Goal: Task Accomplishment & Management: Use online tool/utility

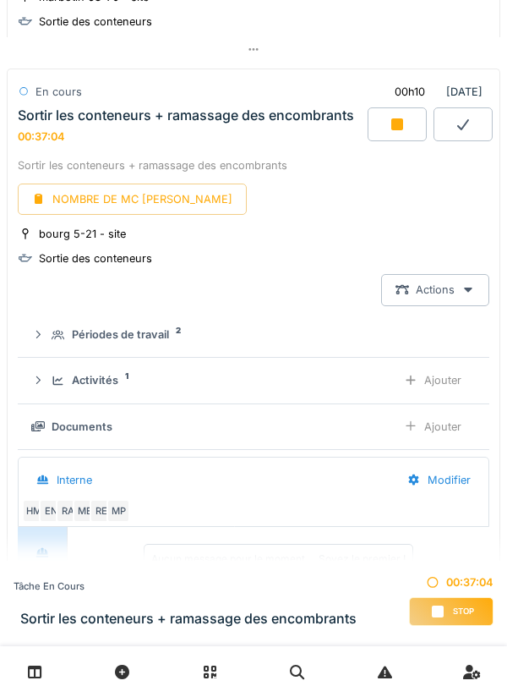
scroll to position [2600, 0]
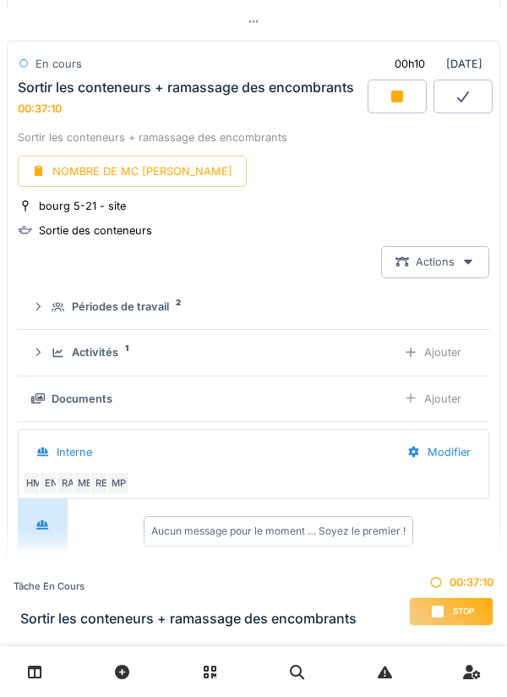
click at [430, 409] on div "Ajouter" at bounding box center [433, 398] width 86 height 31
click at [429, 356] on div "Ajouter" at bounding box center [433, 352] width 86 height 31
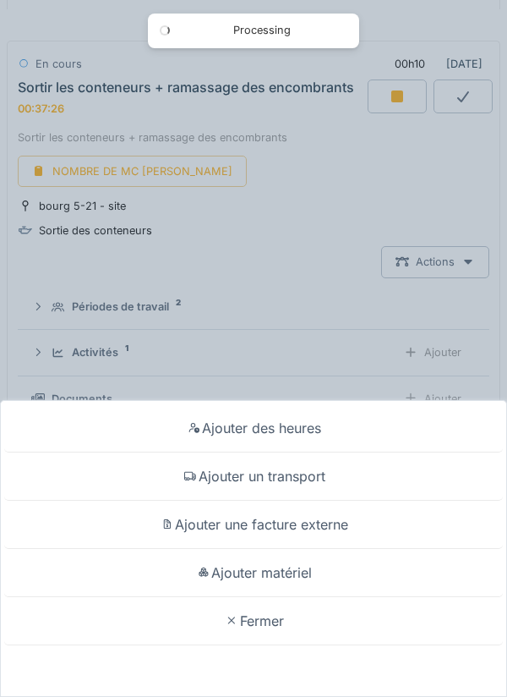
click at [276, 570] on div "Ajouter matériel" at bounding box center [253, 573] width 499 height 48
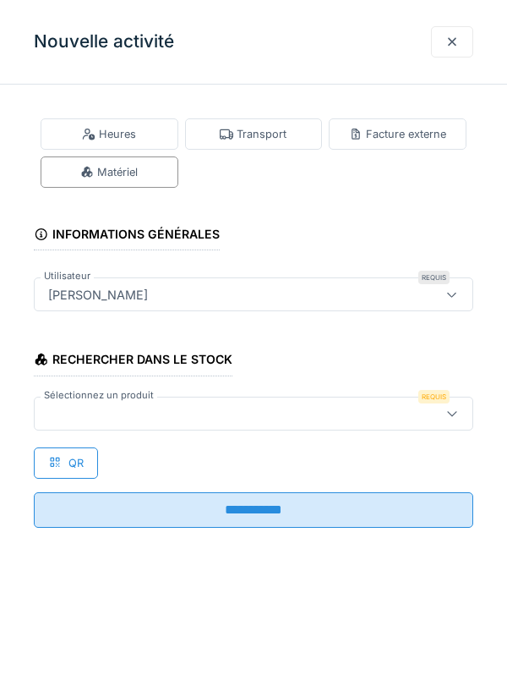
click at [178, 408] on div at bounding box center [225, 413] width 369 height 19
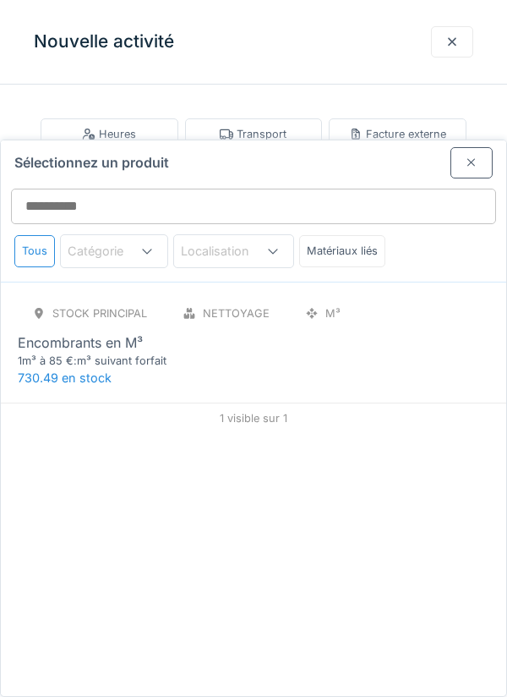
click at [91, 353] on div "1m³ à 85 €:m³ suivant forfait" at bounding box center [119, 361] width 203 height 16
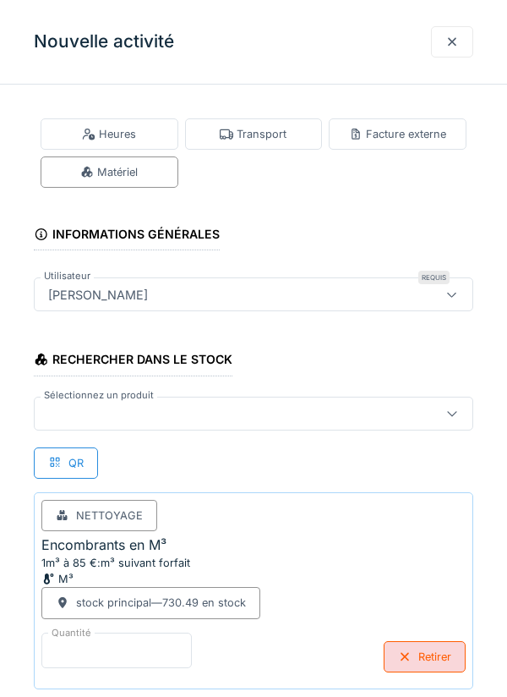
click at [112, 643] on input "*" at bounding box center [116, 651] width 151 height 36
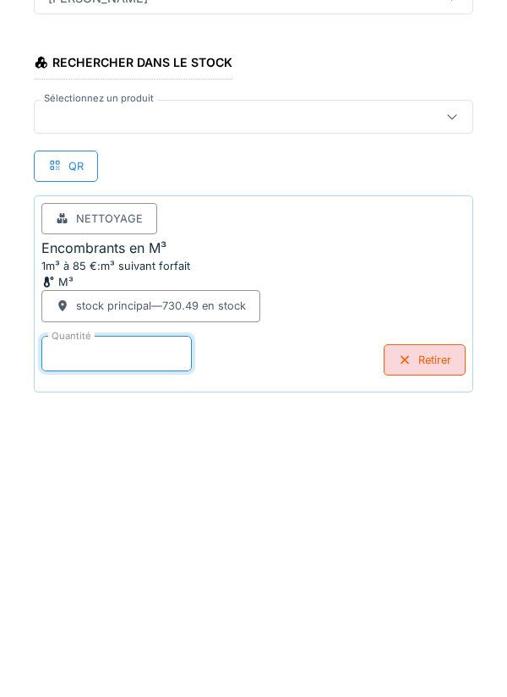
scroll to position [88, 0]
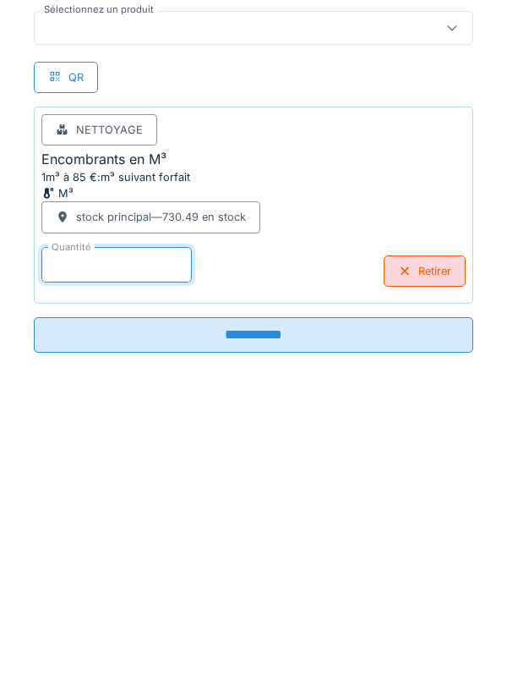
type input "*"
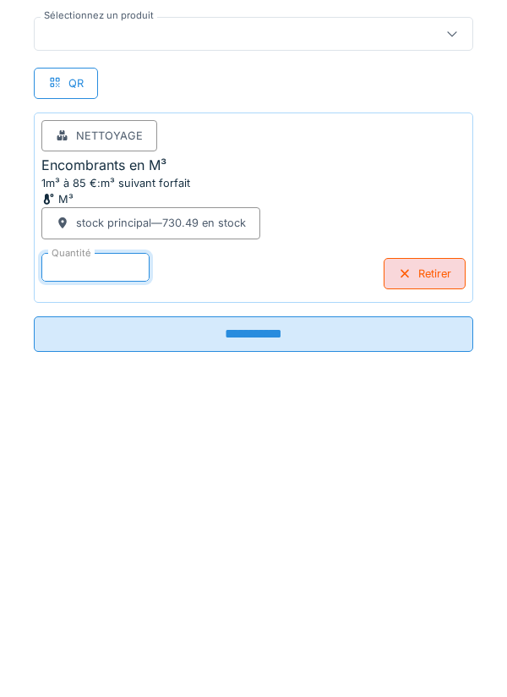
click at [262, 627] on input "**********" at bounding box center [254, 632] width 440 height 36
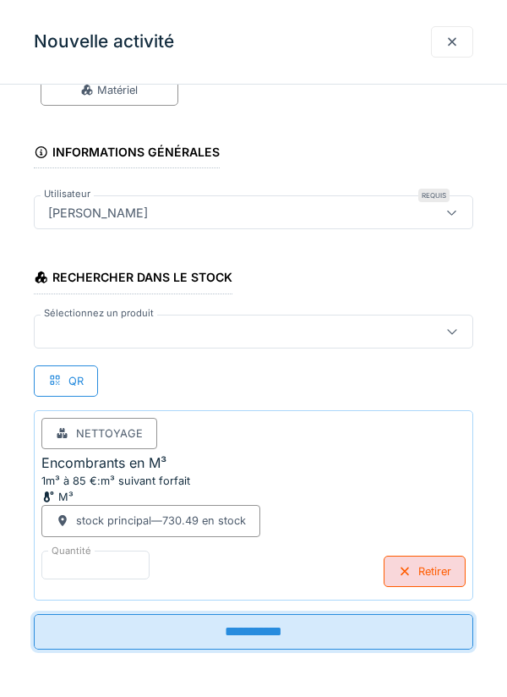
scroll to position [82, 0]
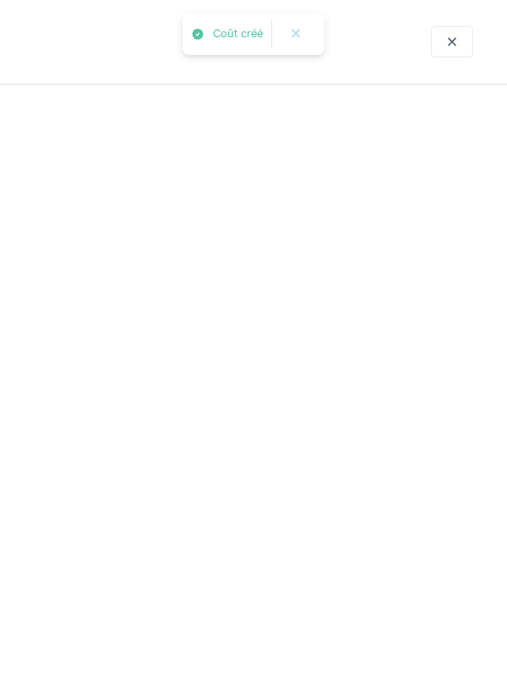
click at [270, 627] on div at bounding box center [253, 348] width 507 height 697
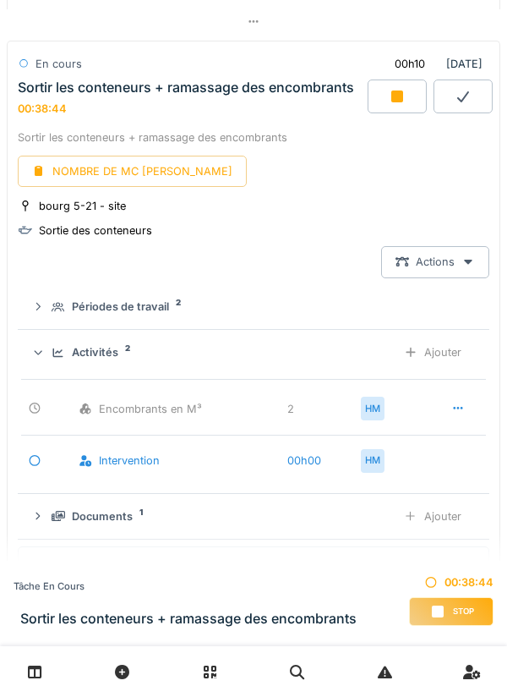
click at [445, 361] on div "Ajouter" at bounding box center [433, 352] width 86 height 31
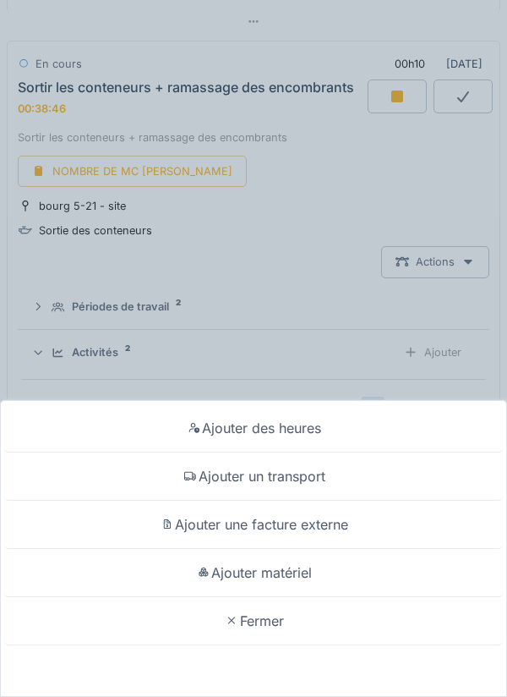
click at [299, 480] on div "Ajouter un transport" at bounding box center [253, 476] width 499 height 48
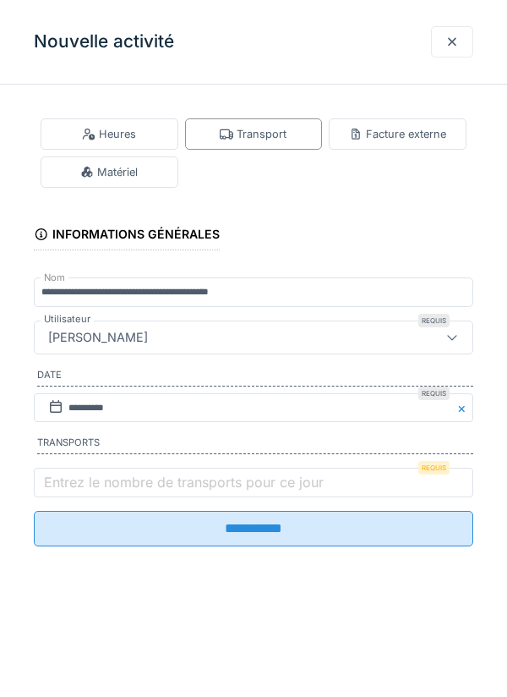
click at [91, 483] on label "Entrez le nombre de transports pour ce jour" at bounding box center [184, 482] width 287 height 20
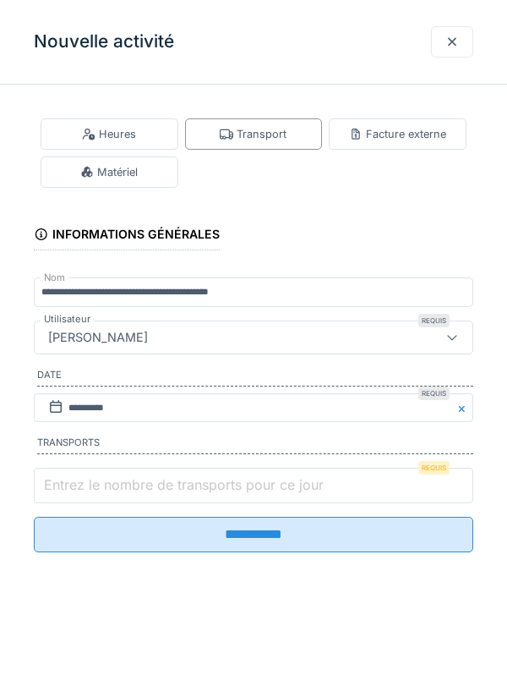
click at [91, 483] on input "Entrez le nombre de transports pour ce jour" at bounding box center [254, 486] width 440 height 36
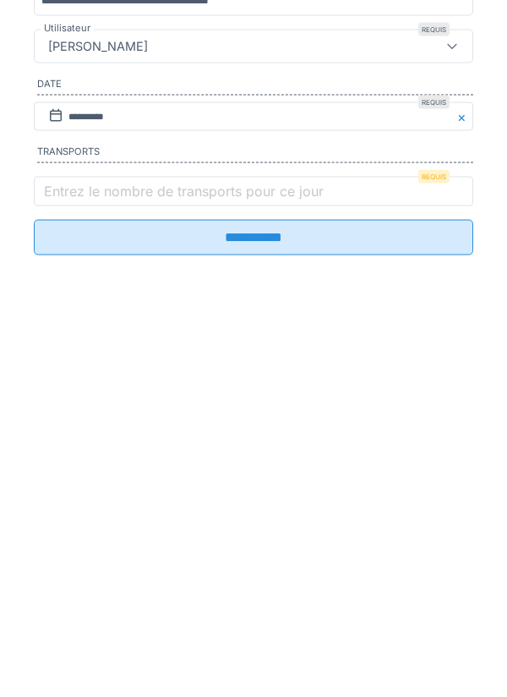
click at [259, 545] on input "**********" at bounding box center [254, 529] width 440 height 36
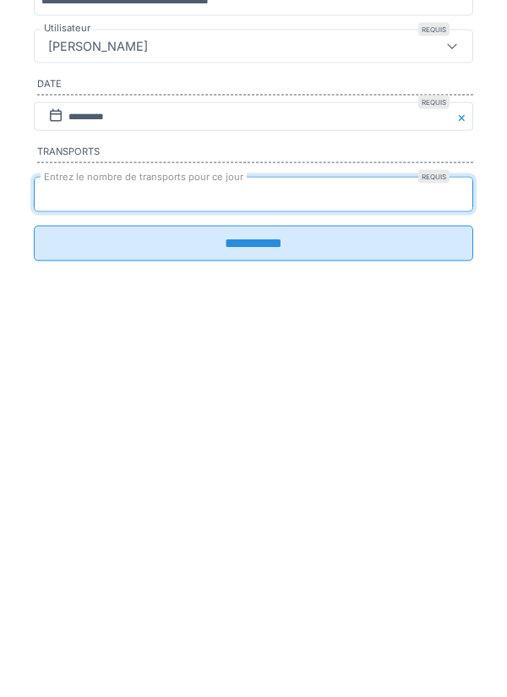
type input "*"
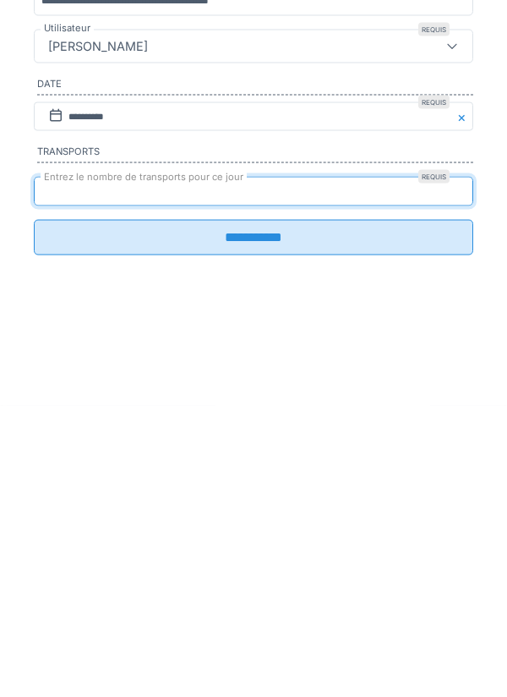
click at [267, 545] on input "**********" at bounding box center [254, 529] width 440 height 36
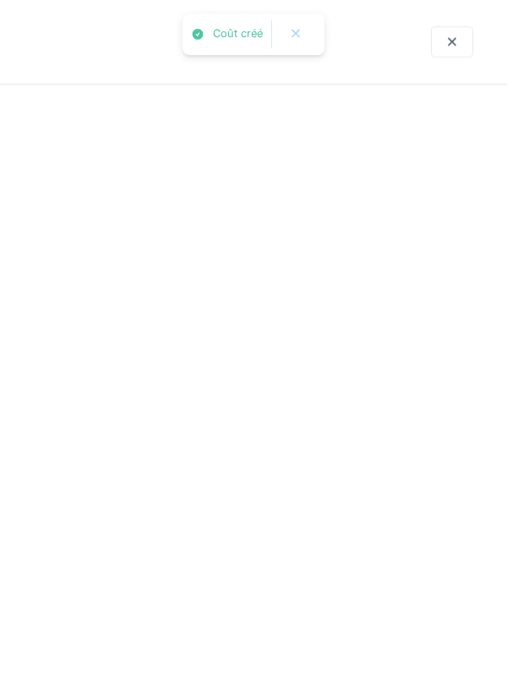
click at [270, 540] on div at bounding box center [253, 348] width 507 height 697
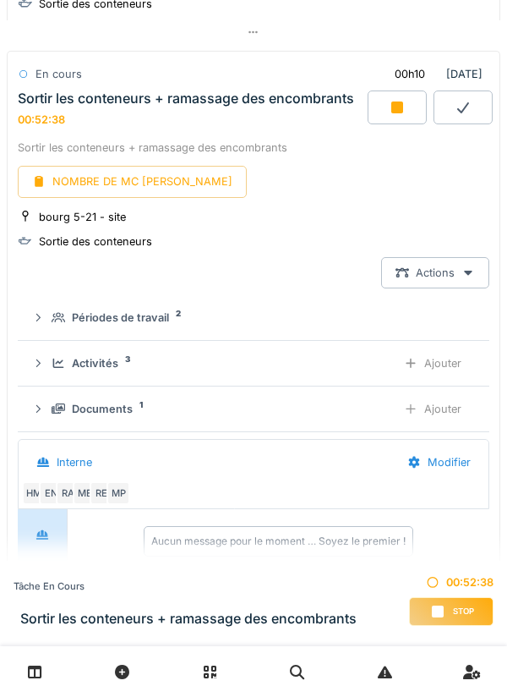
scroll to position [2594, 0]
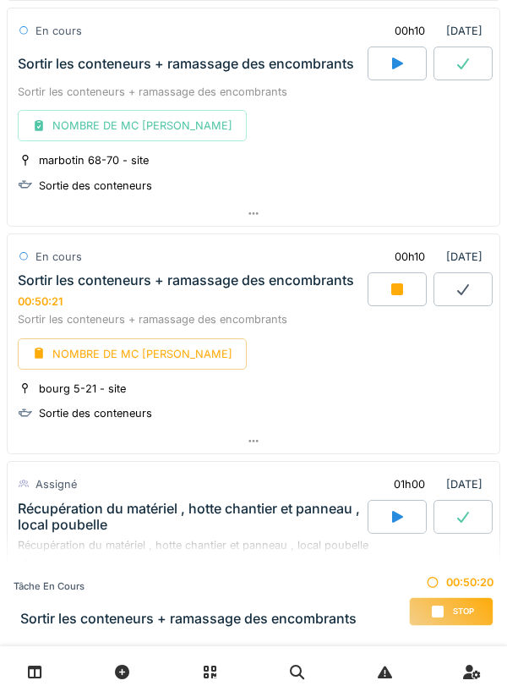
scroll to position [2398, 0]
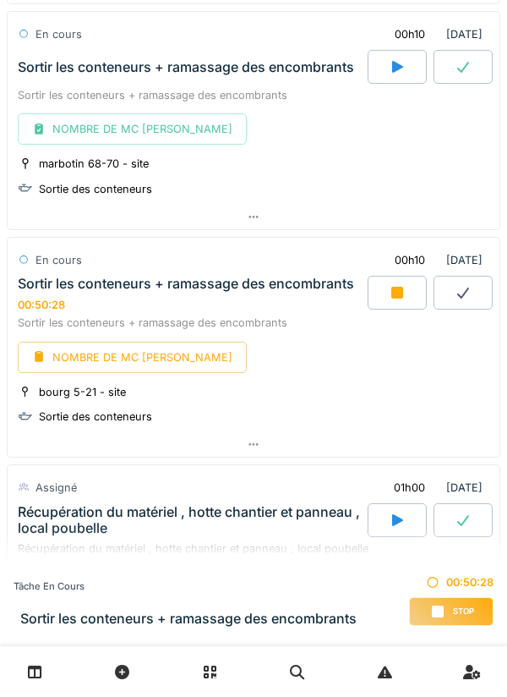
click at [255, 449] on icon at bounding box center [254, 444] width 14 height 11
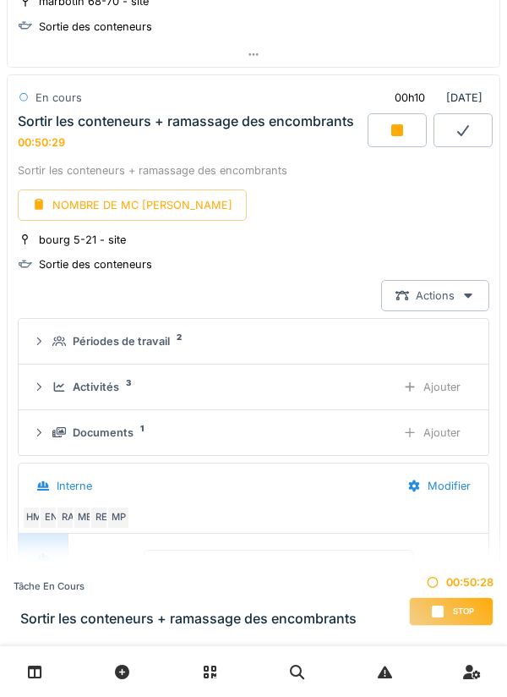
scroll to position [2567, 0]
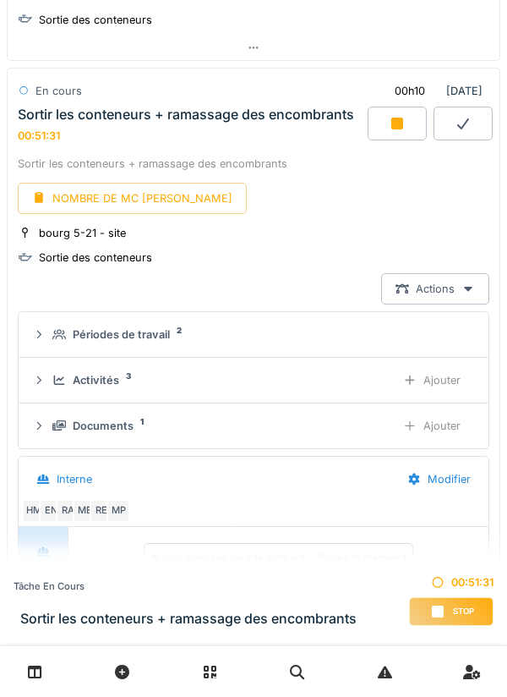
click at [422, 425] on div "Ajouter" at bounding box center [432, 425] width 86 height 31
click at [424, 375] on div "Ajouter" at bounding box center [432, 379] width 86 height 31
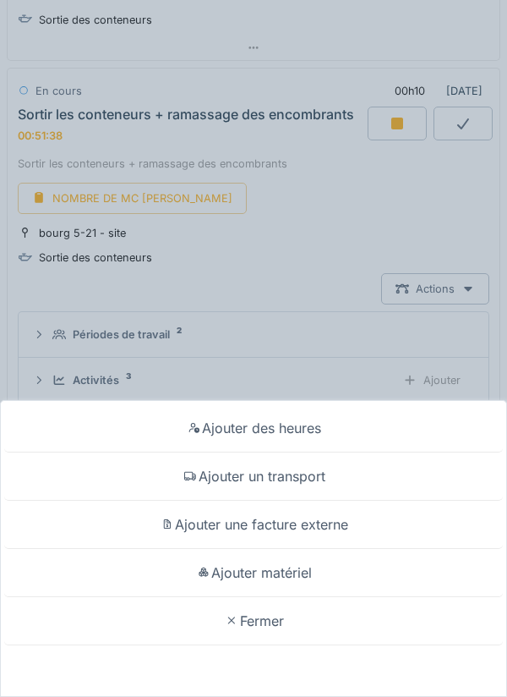
click at [267, 568] on div "Ajouter matériel" at bounding box center [253, 573] width 499 height 48
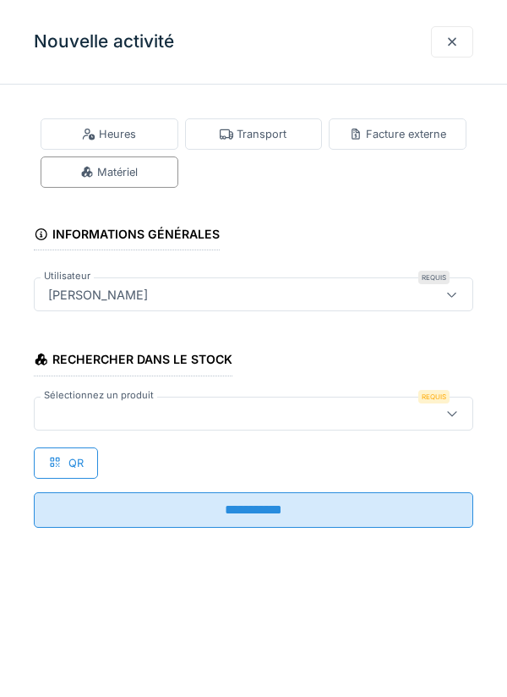
click at [56, 455] on div at bounding box center [55, 463] width 14 height 16
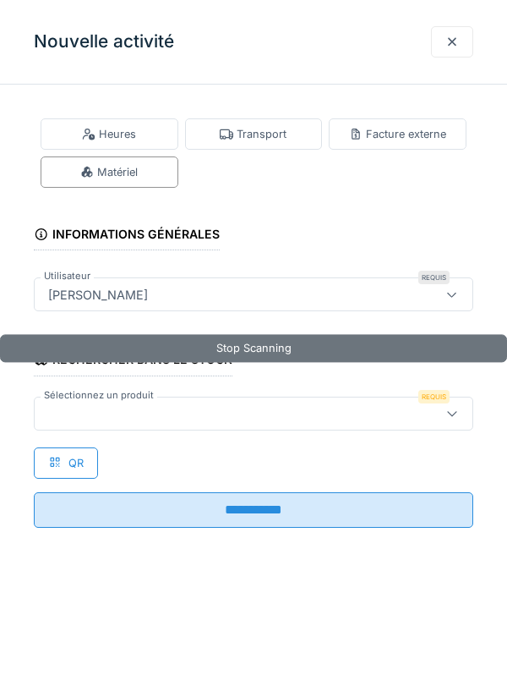
click at [99, 410] on div at bounding box center [225, 413] width 369 height 19
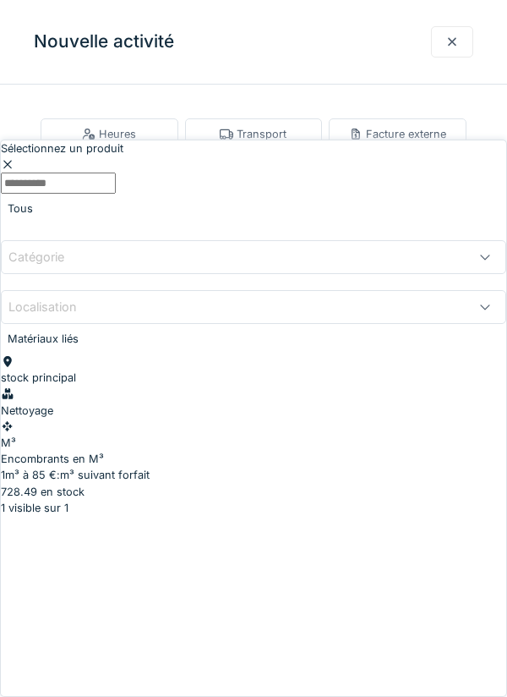
click at [97, 451] on div "Encombrants en M³" at bounding box center [254, 459] width 506 height 16
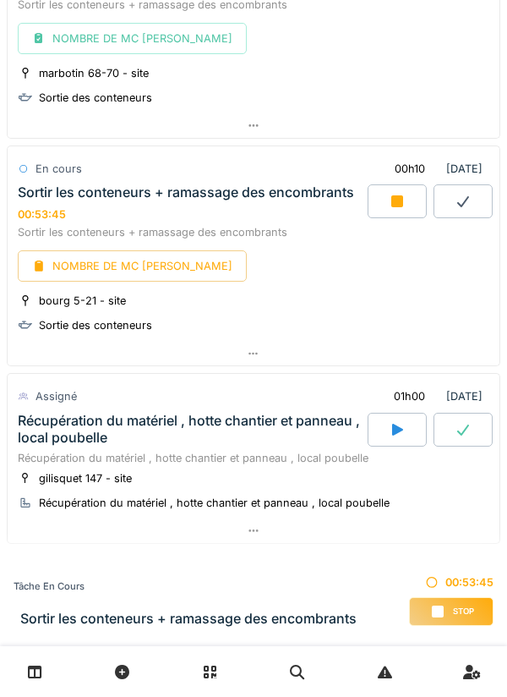
scroll to position [2543, 0]
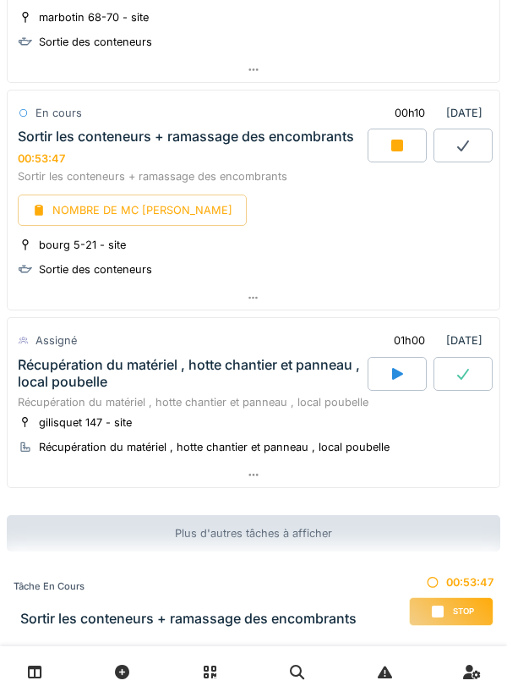
click at [260, 296] on icon at bounding box center [254, 298] width 14 height 11
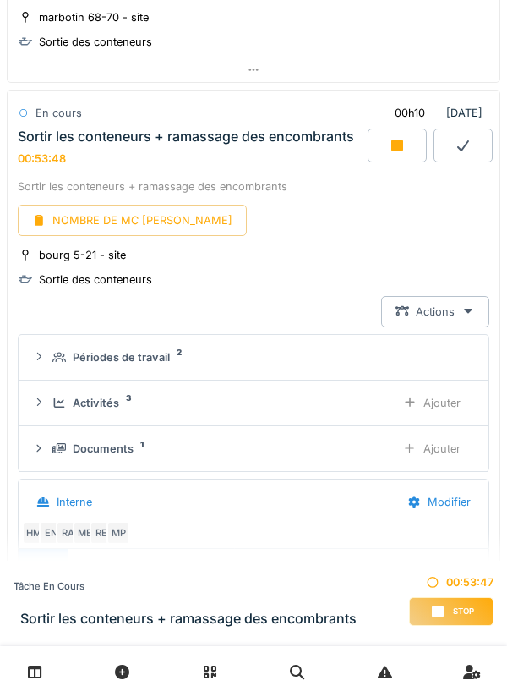
scroll to position [2565, 0]
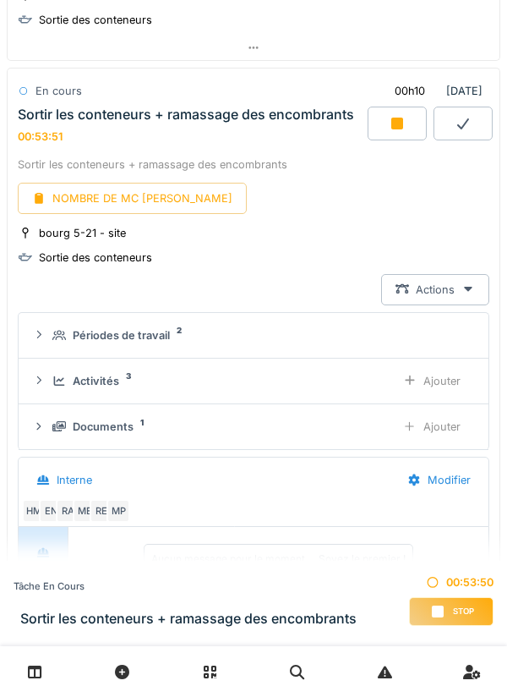
click at [427, 372] on div "Ajouter" at bounding box center [432, 380] width 86 height 31
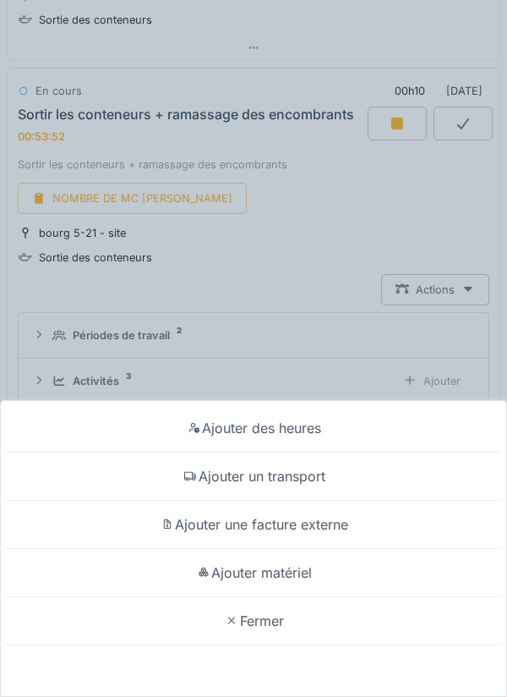
click at [266, 575] on div "Ajouter matériel" at bounding box center [253, 573] width 499 height 48
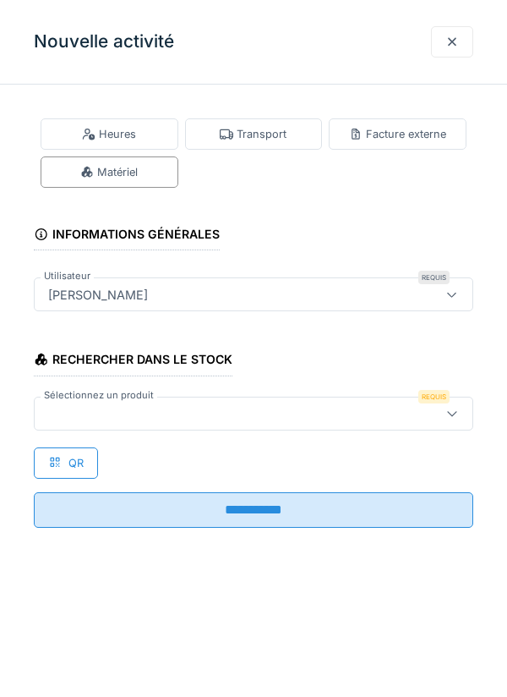
click at [161, 506] on input "**********" at bounding box center [254, 510] width 440 height 36
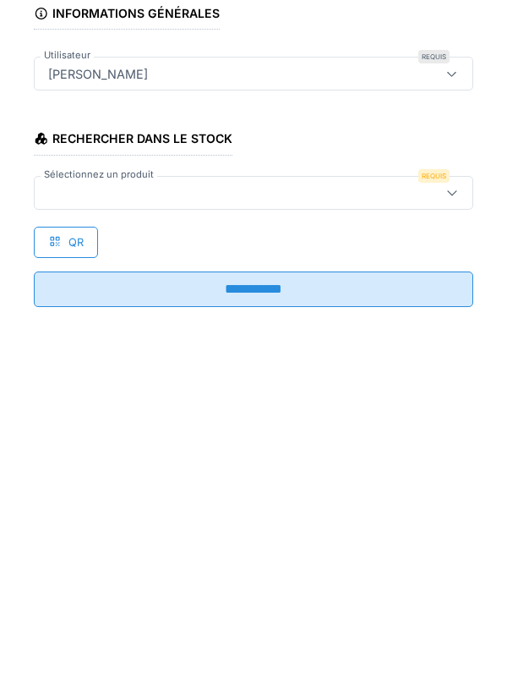
click at [270, 449] on div "Rechercher dans le stock Sélectionnez un produit Requis QR" at bounding box center [254, 405] width 440 height 145
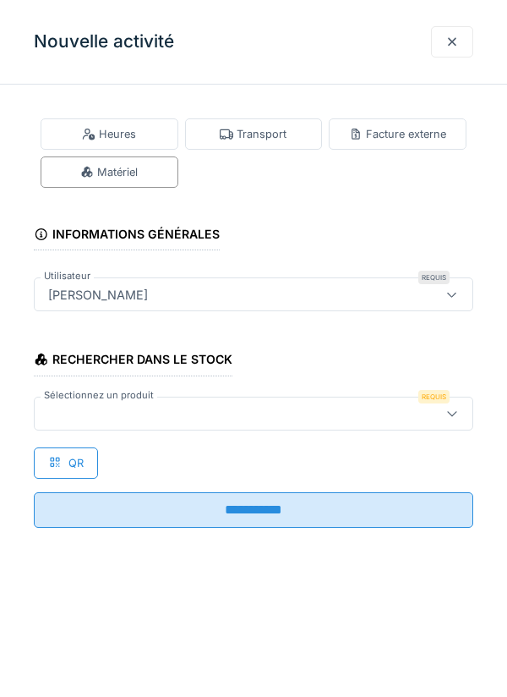
click at [100, 399] on label "Sélectionnez un produit" at bounding box center [99, 395] width 117 height 14
click at [453, 417] on icon at bounding box center [453, 413] width 14 height 11
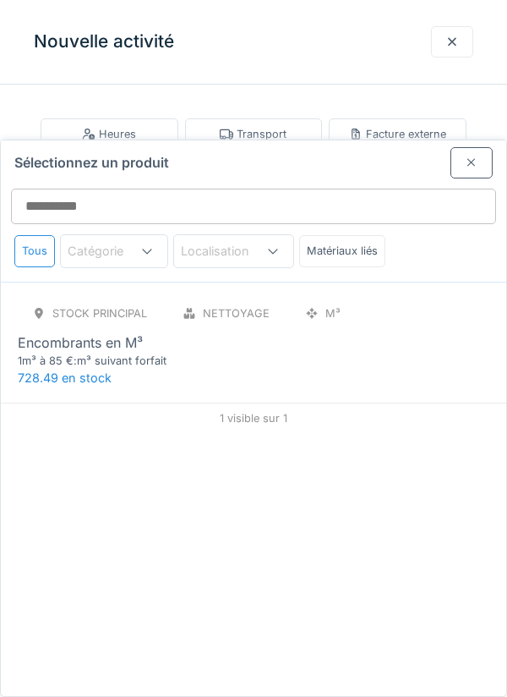
click at [95, 332] on div "Encombrants en M³" at bounding box center [80, 342] width 125 height 20
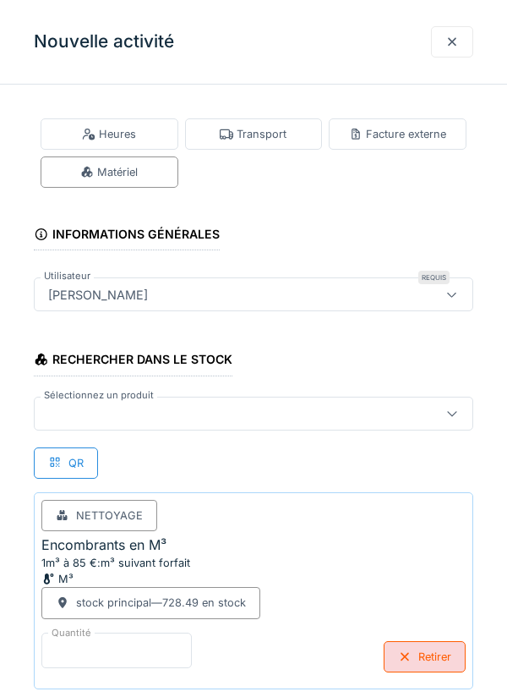
click at [123, 641] on input "*" at bounding box center [116, 651] width 151 height 36
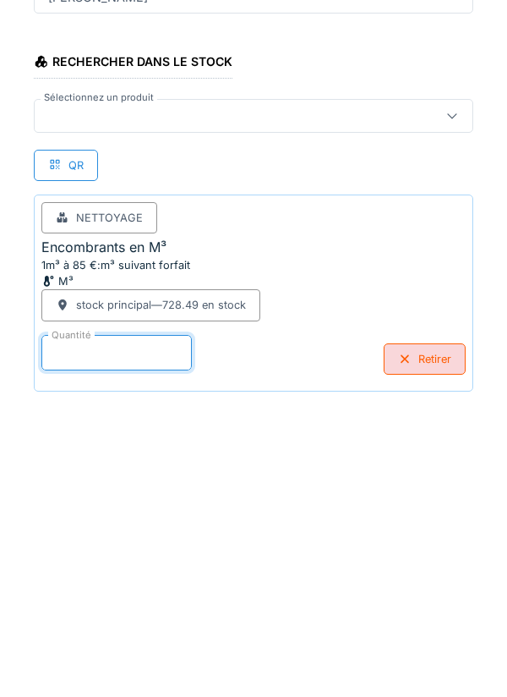
scroll to position [88, 0]
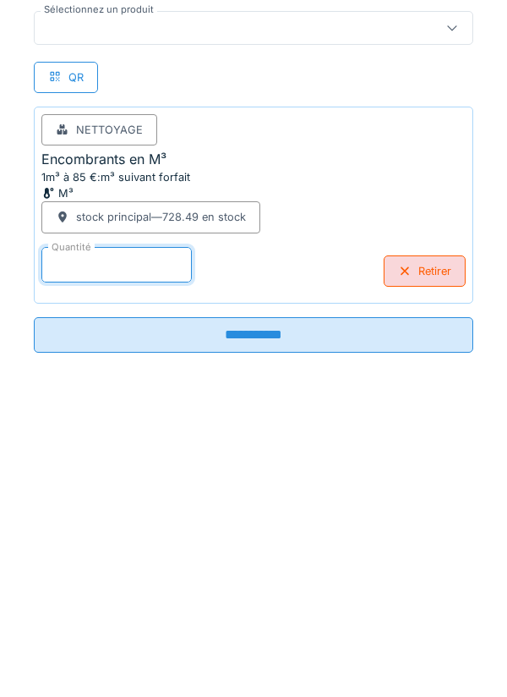
type input "*"
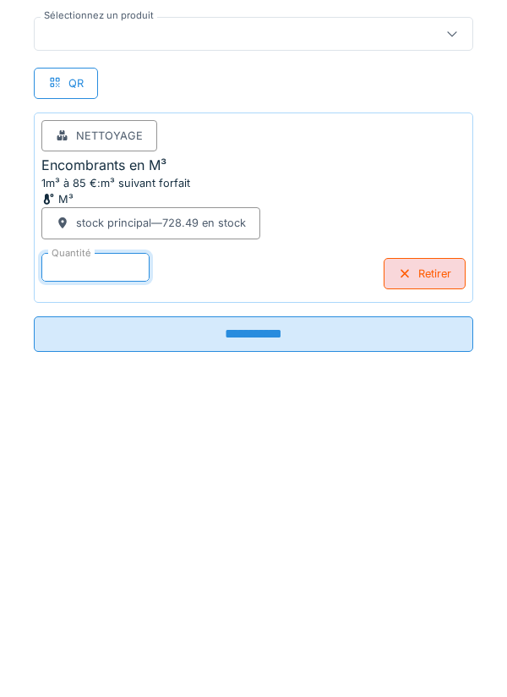
click at [264, 622] on input "**********" at bounding box center [254, 632] width 440 height 36
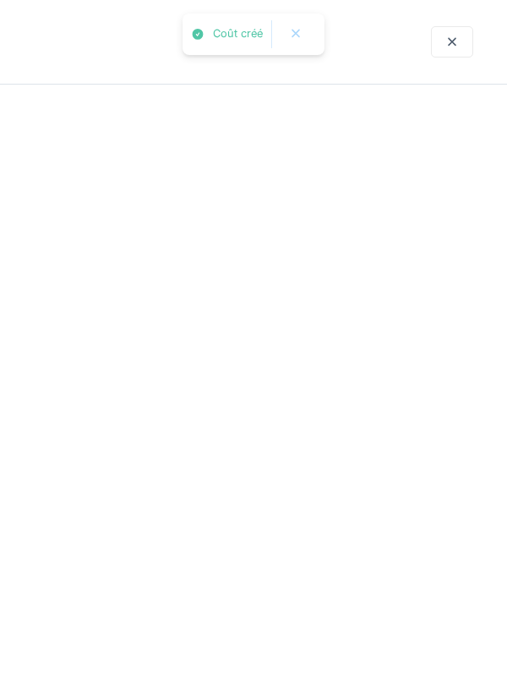
scroll to position [0, 0]
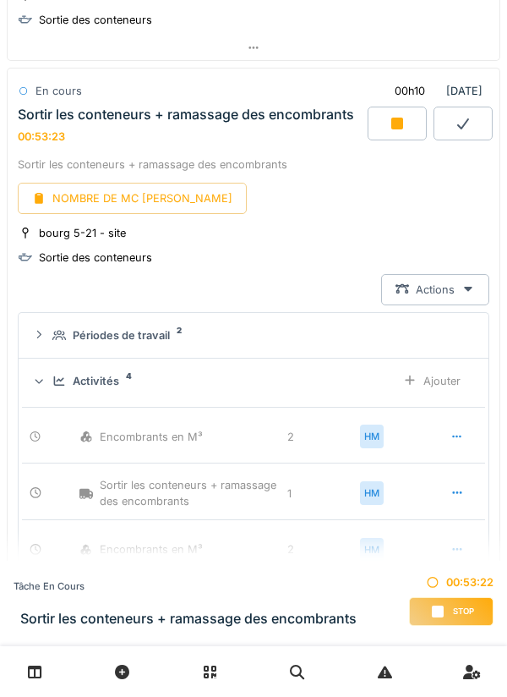
click at [422, 375] on div "Ajouter" at bounding box center [432, 380] width 86 height 31
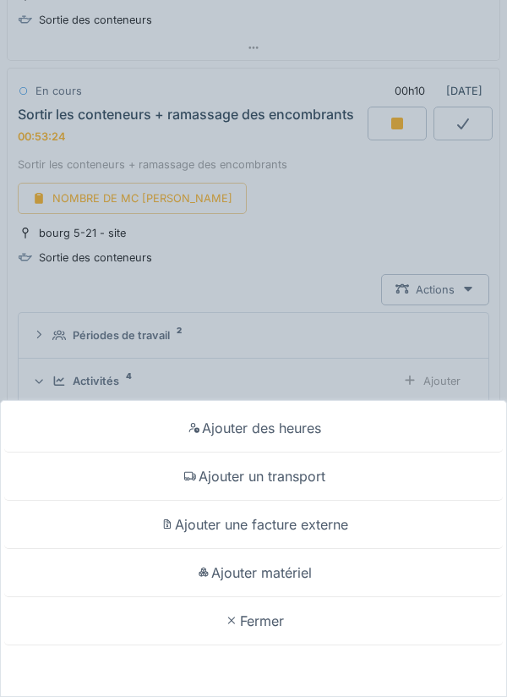
click at [304, 474] on div "Ajouter un transport" at bounding box center [253, 476] width 499 height 48
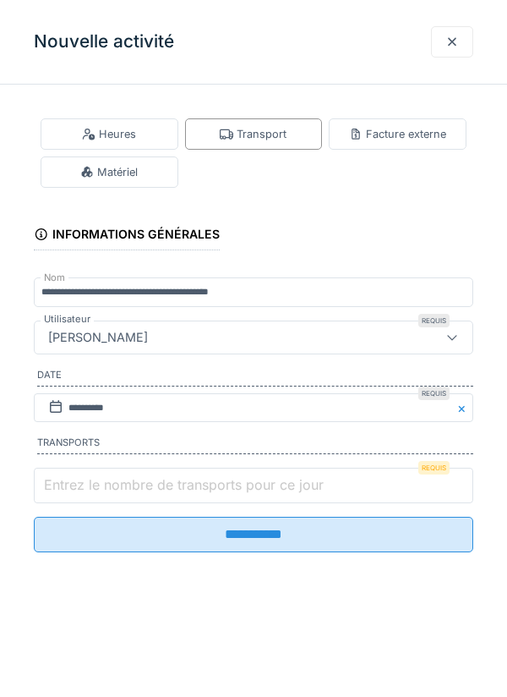
click at [118, 475] on input "Entrez le nombre de transports pour ce jour" at bounding box center [254, 486] width 440 height 36
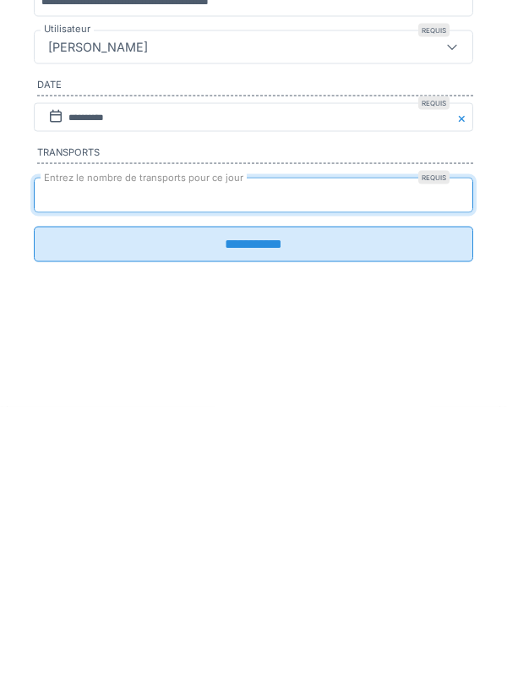
type input "*"
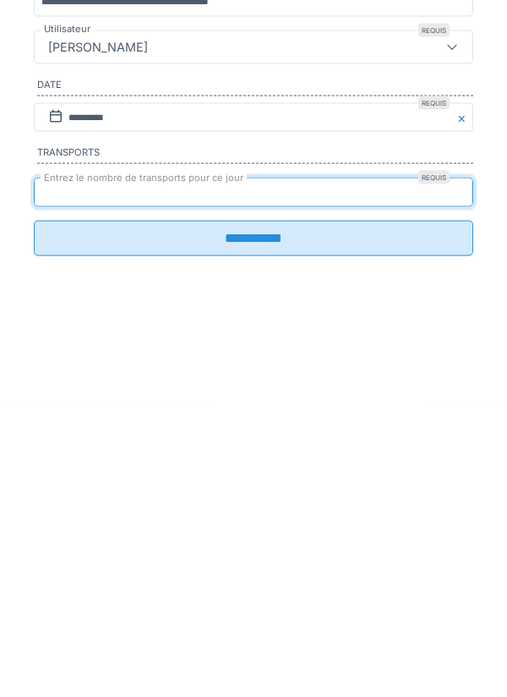
click at [249, 534] on input "**********" at bounding box center [254, 529] width 440 height 36
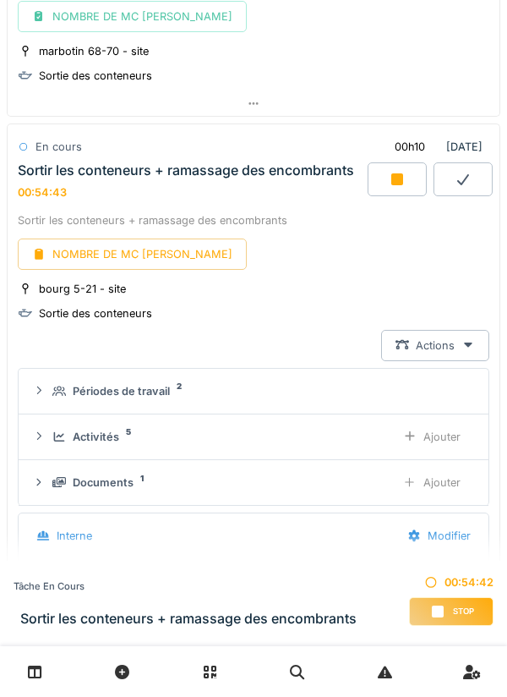
scroll to position [2528, 0]
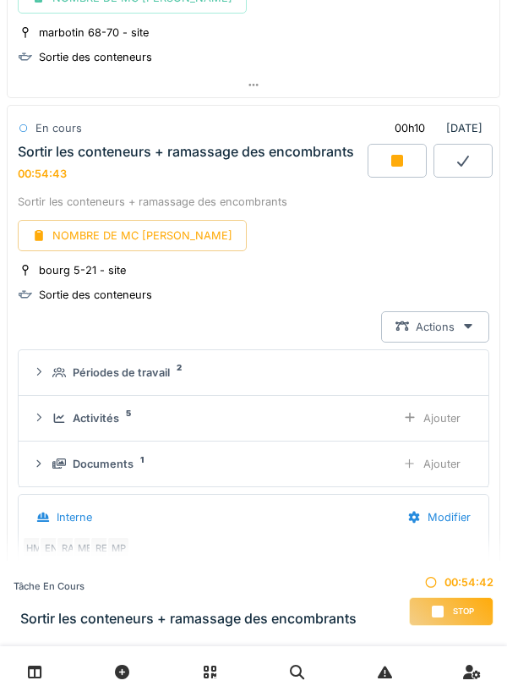
click at [131, 231] on div "NOMBRE DE MC [PERSON_NAME]" at bounding box center [132, 235] width 229 height 31
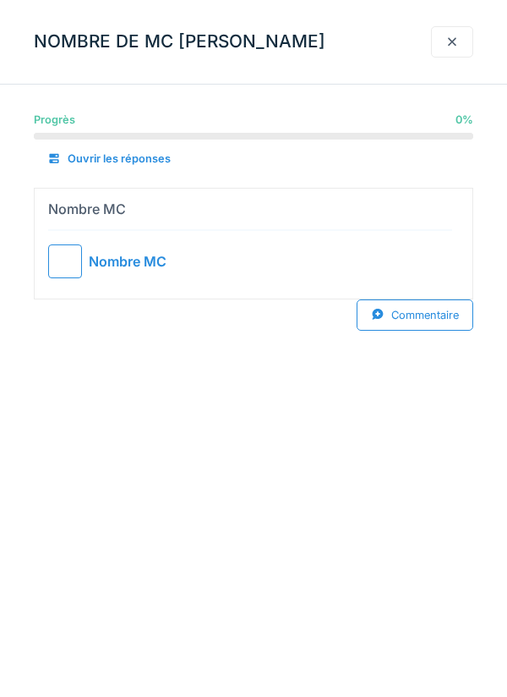
click at [67, 249] on div at bounding box center [65, 261] width 34 height 34
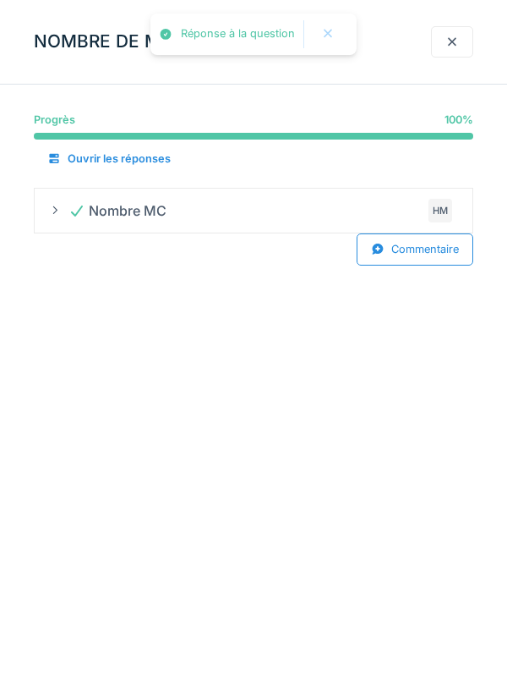
click at [449, 41] on div at bounding box center [453, 42] width 14 height 16
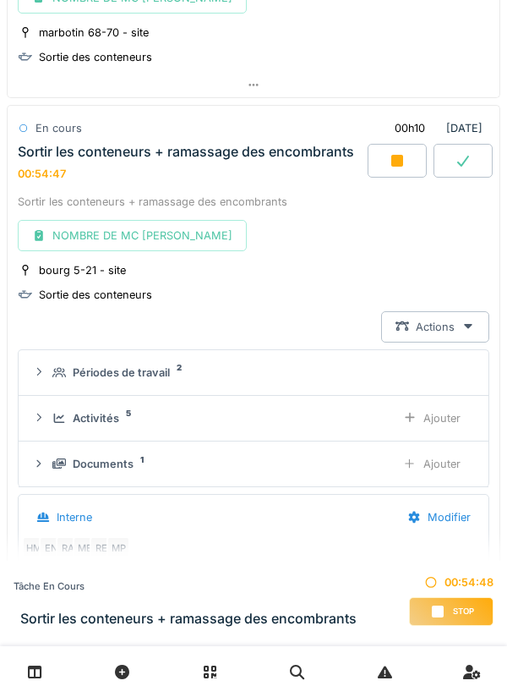
click at [404, 157] on icon at bounding box center [397, 161] width 17 height 14
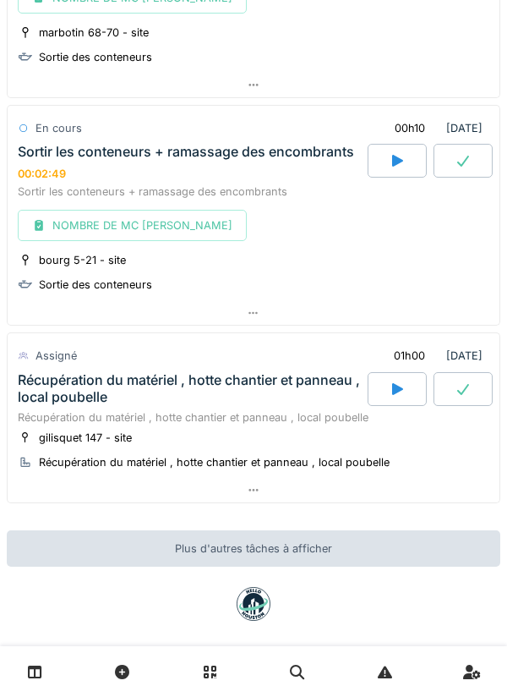
click at [453, 157] on div at bounding box center [463, 161] width 59 height 34
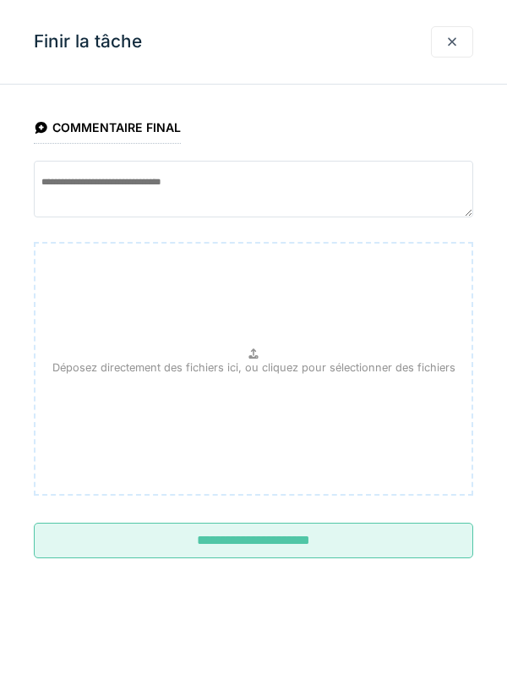
scroll to position [2565, 0]
click at [241, 533] on input "**********" at bounding box center [254, 541] width 440 height 36
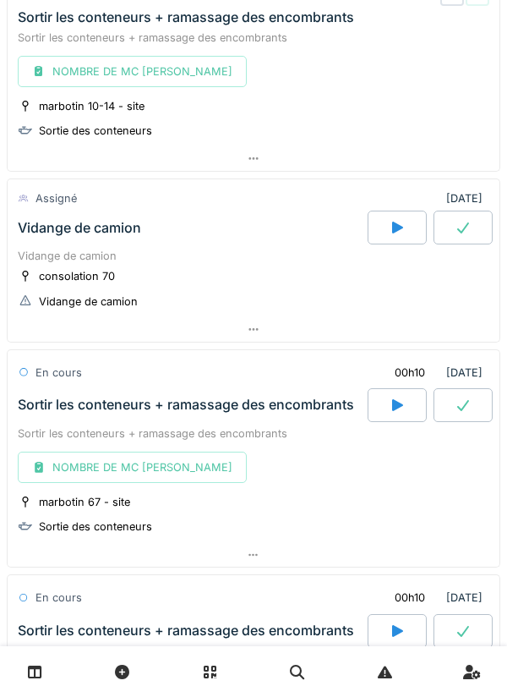
scroll to position [1823, 0]
